Goal: Navigation & Orientation: Find specific page/section

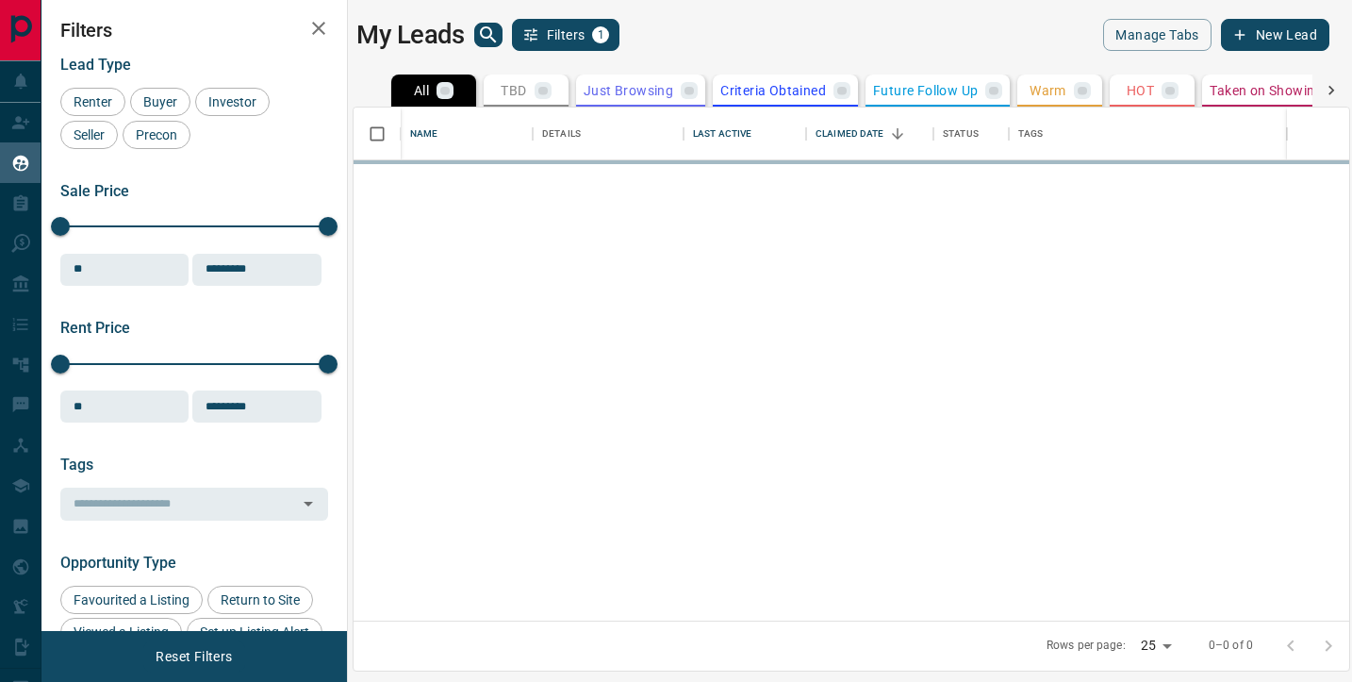
click at [492, 41] on icon "search button" at bounding box center [488, 35] width 23 height 23
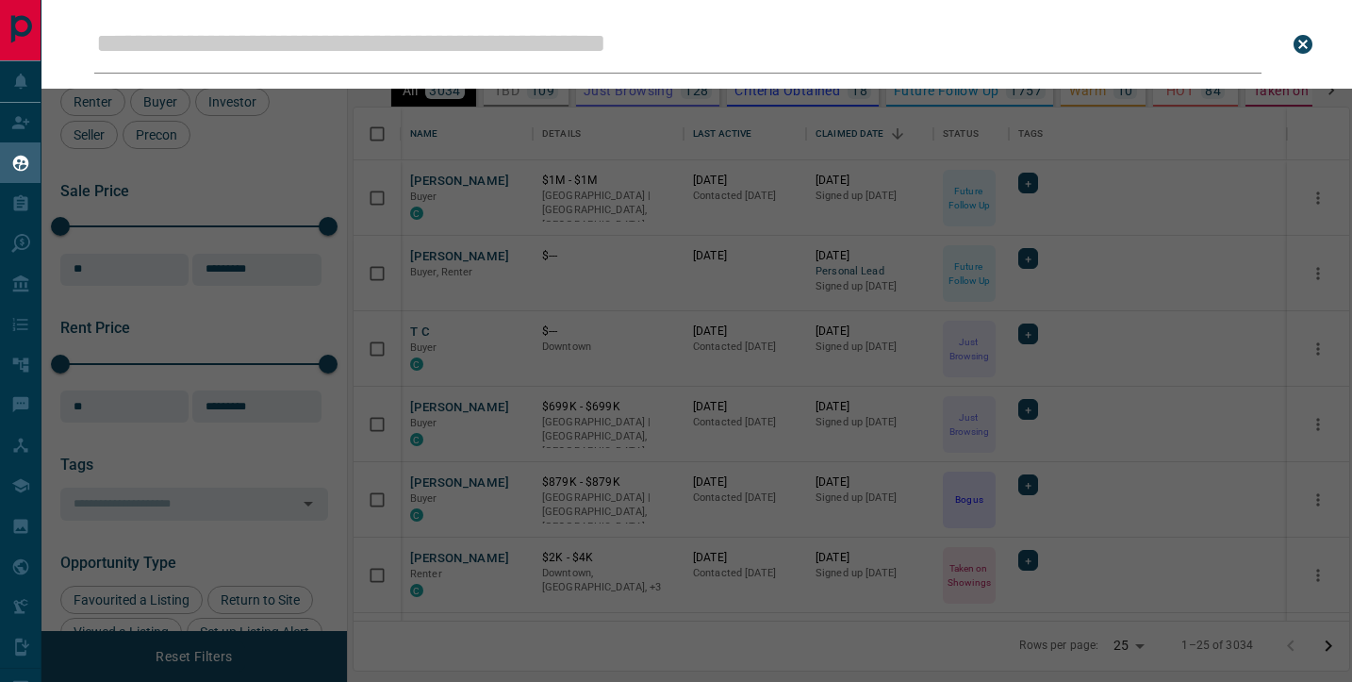
type input "**********"
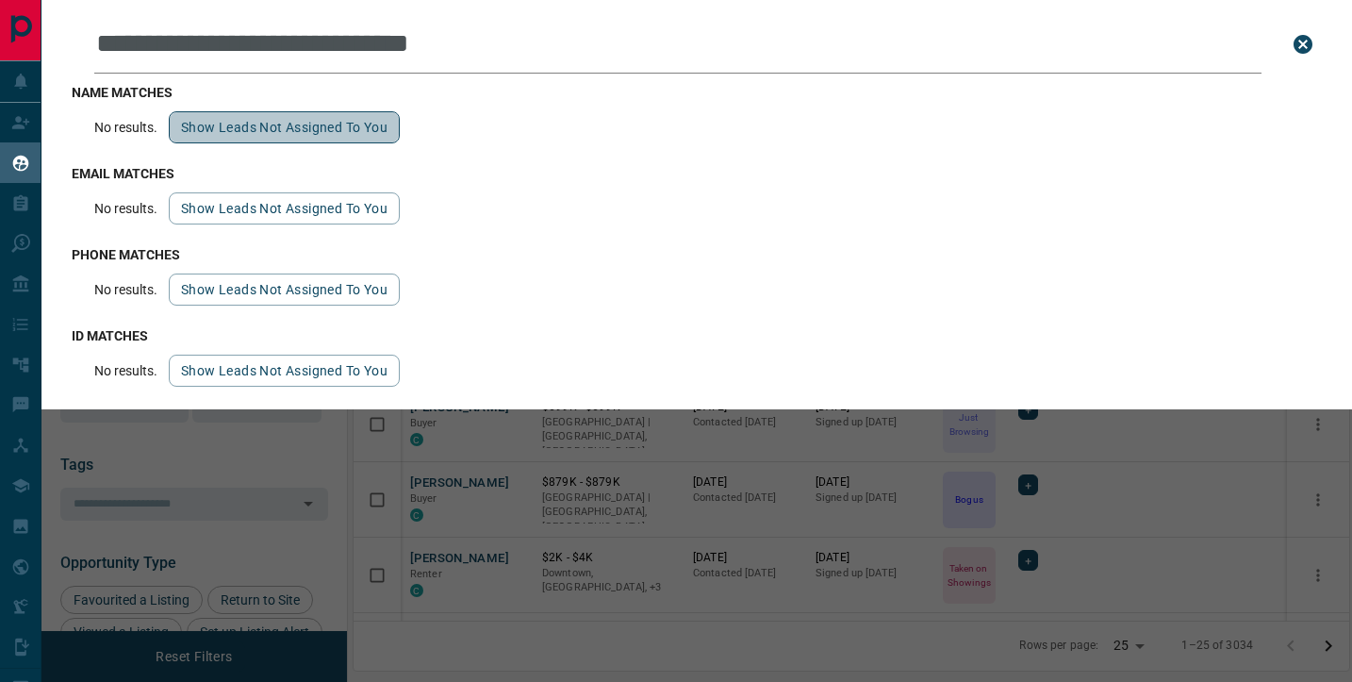
click at [246, 127] on button "Show leads not assigned to you" at bounding box center [284, 127] width 231 height 32
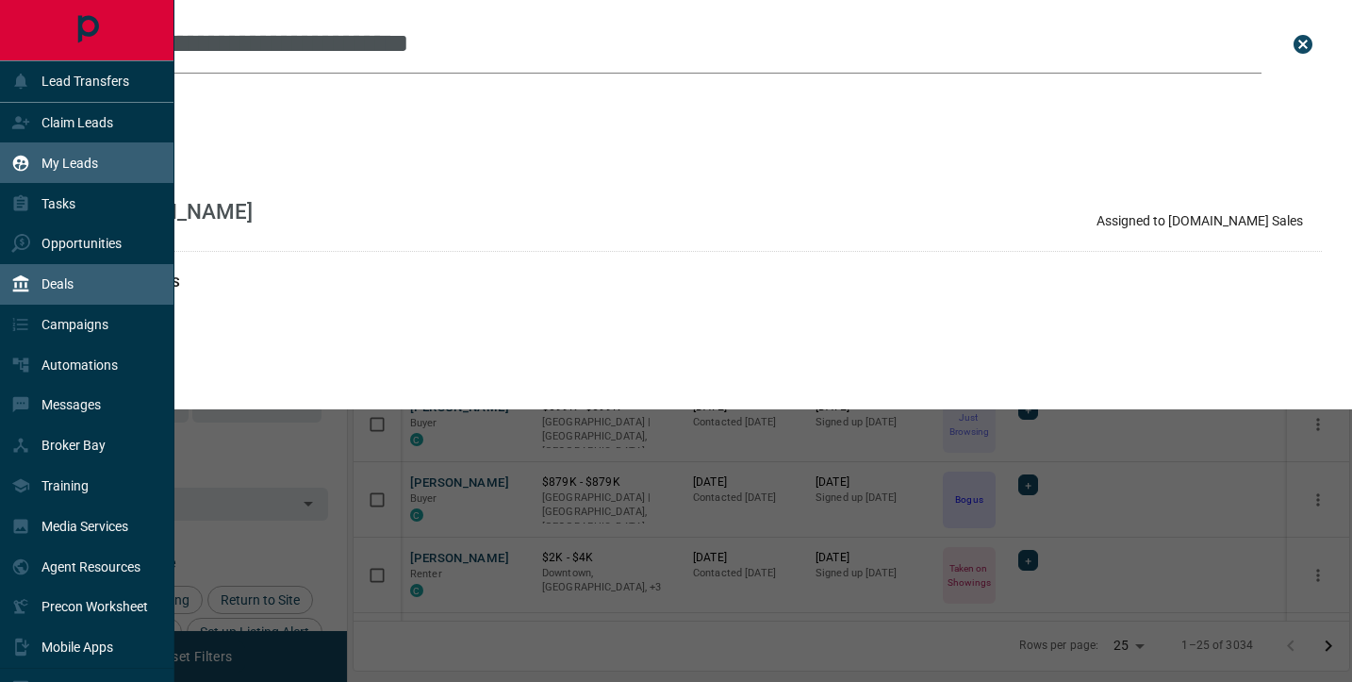
click at [39, 292] on div "Deals" at bounding box center [42, 284] width 62 height 31
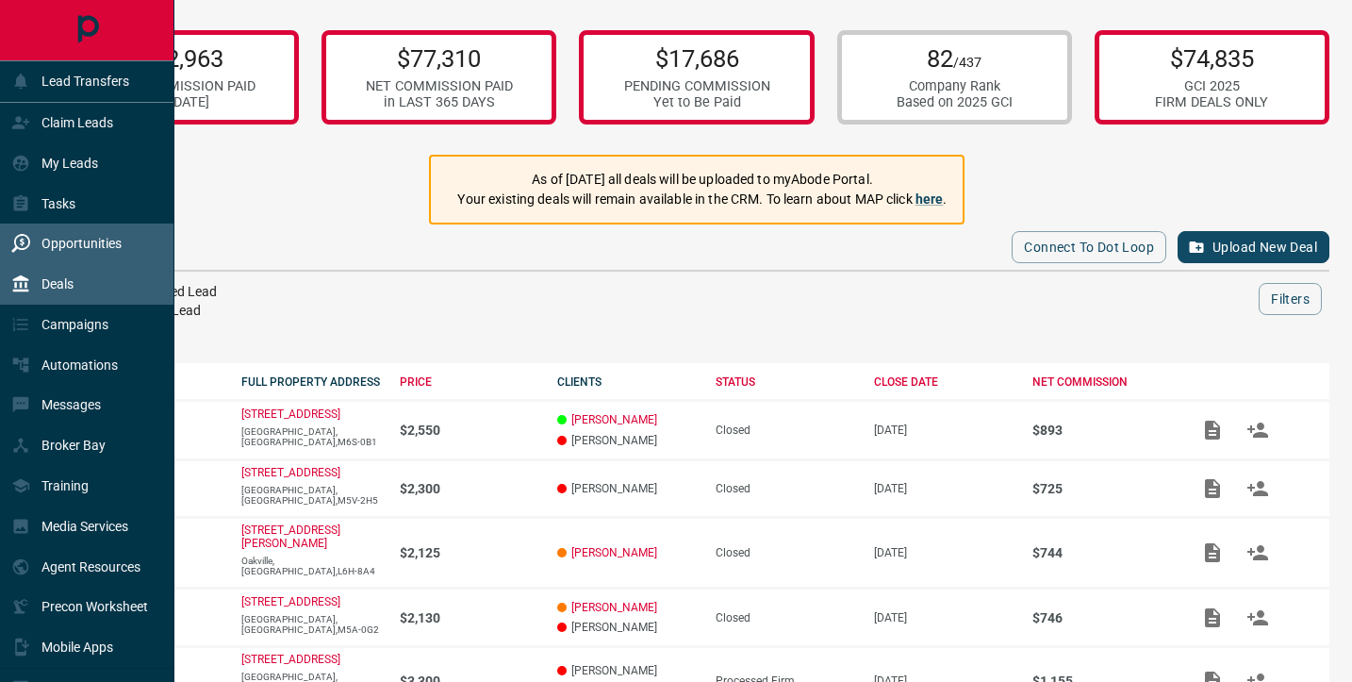
click at [58, 242] on p "Opportunities" at bounding box center [81, 243] width 80 height 15
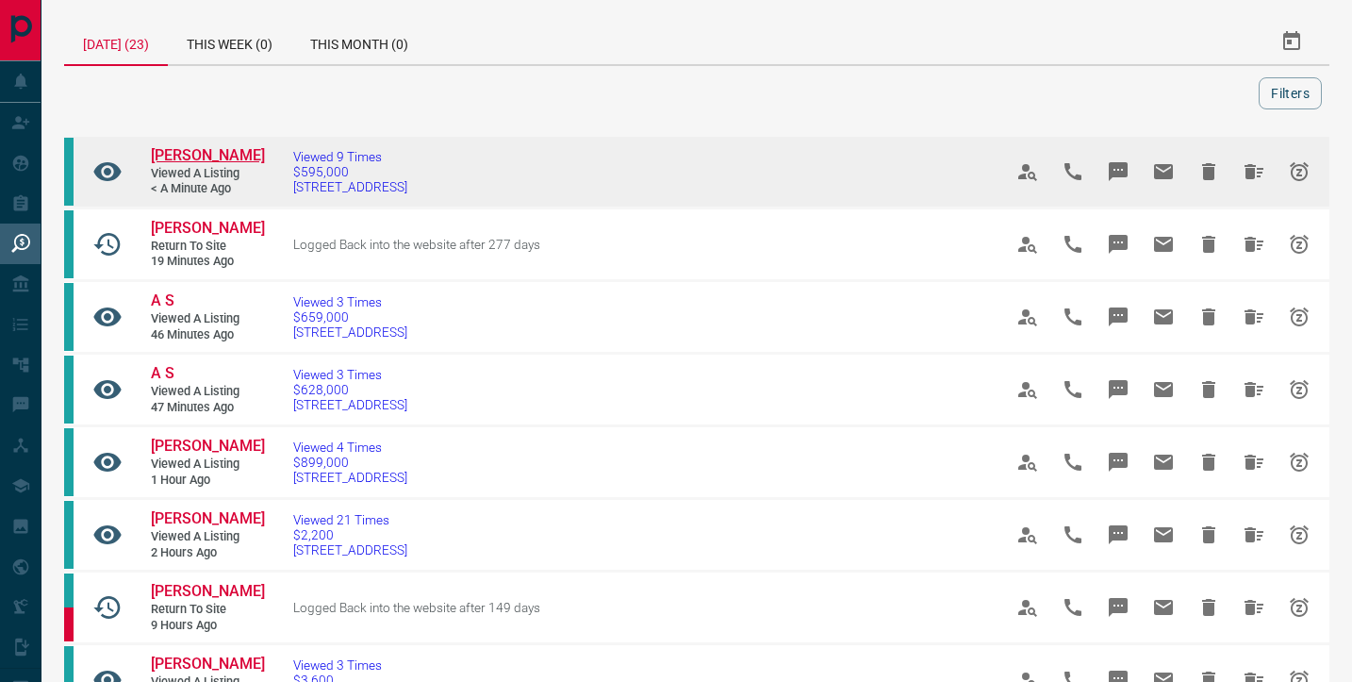
click at [215, 155] on span "[PERSON_NAME]" at bounding box center [208, 155] width 114 height 18
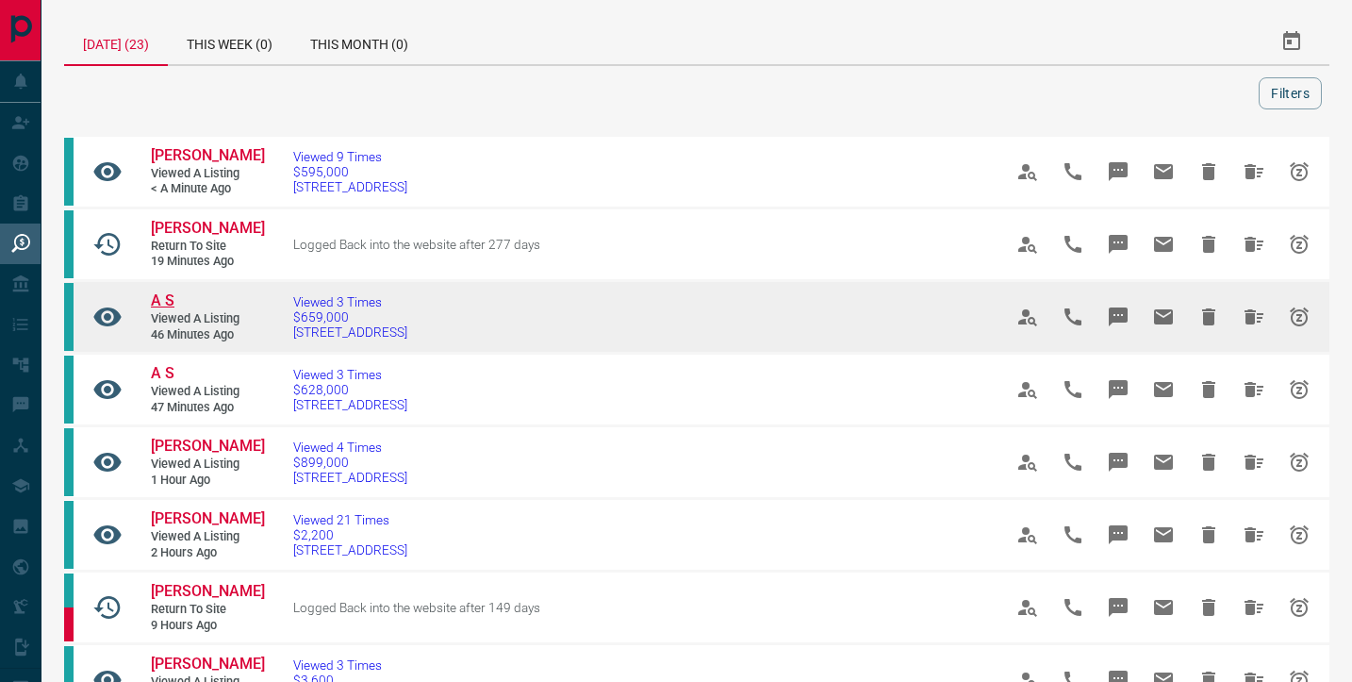
click at [164, 298] on span "A S" at bounding box center [163, 300] width 24 height 18
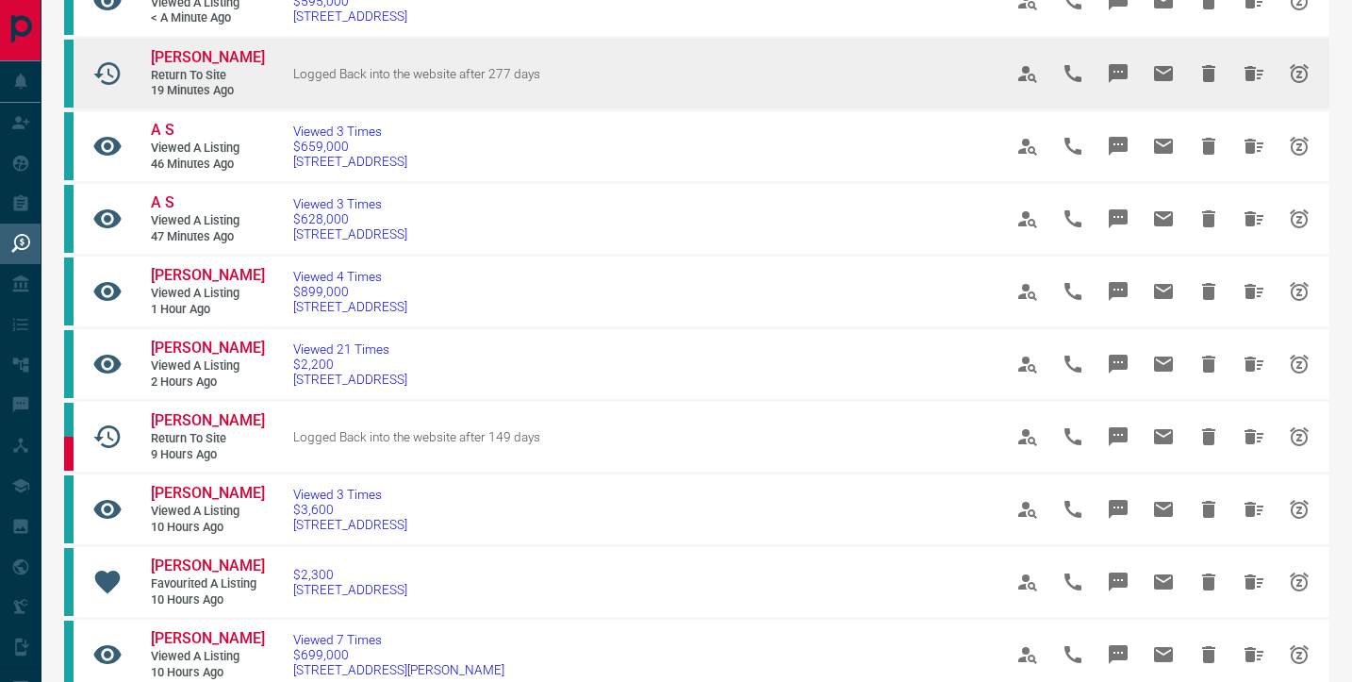
scroll to position [173, 0]
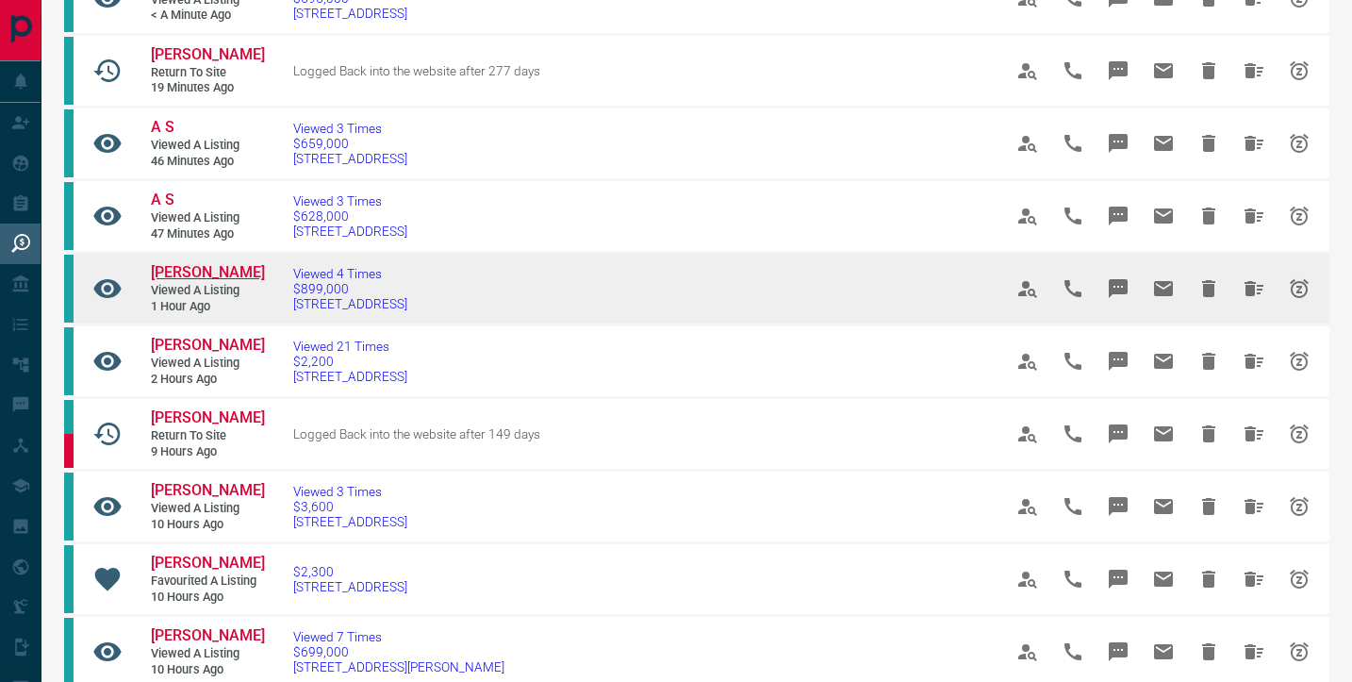
click at [188, 272] on span "[PERSON_NAME]" at bounding box center [208, 272] width 114 height 18
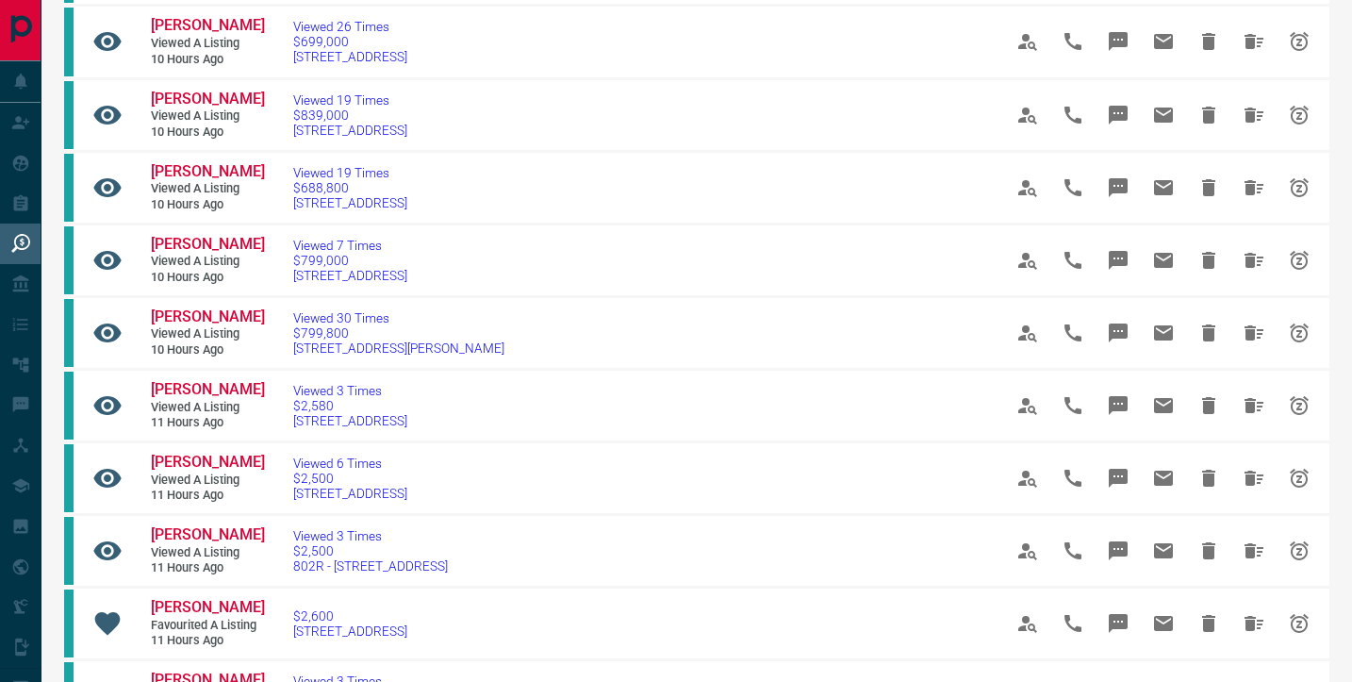
scroll to position [974, 0]
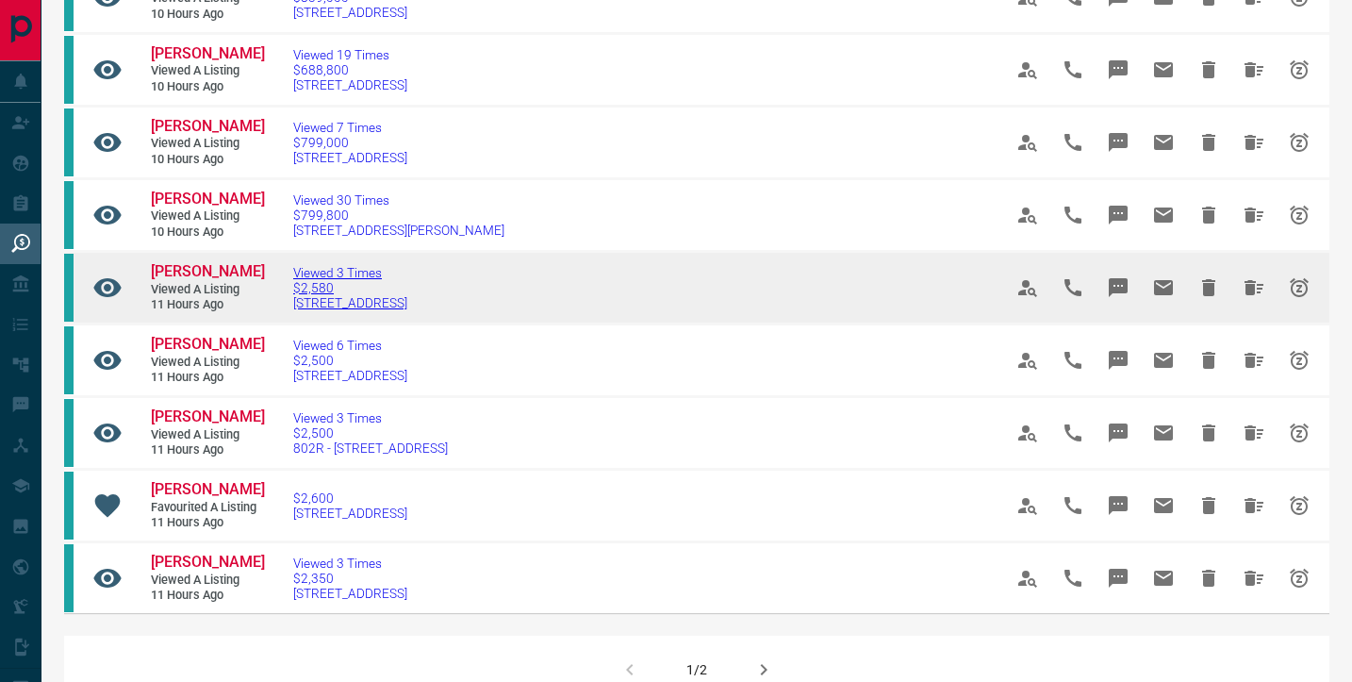
click at [337, 310] on span "[STREET_ADDRESS]" at bounding box center [350, 302] width 114 height 15
